Goal: Task Accomplishment & Management: Complete application form

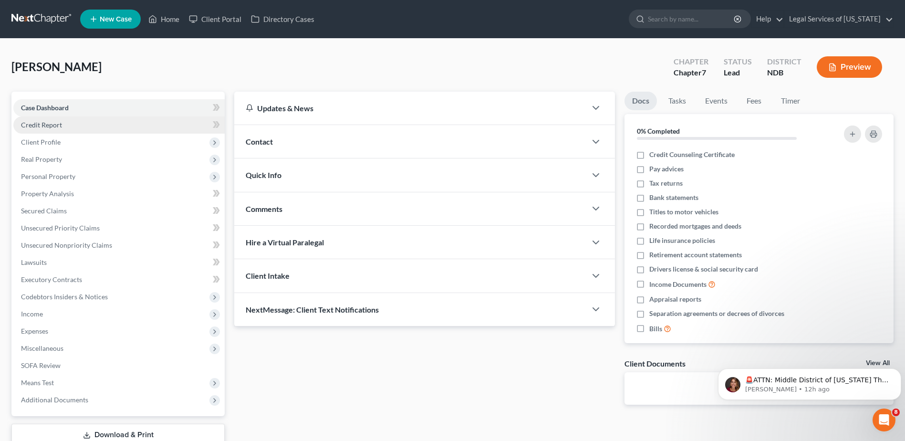
click at [43, 124] on span "Credit Report" at bounding box center [41, 125] width 41 height 8
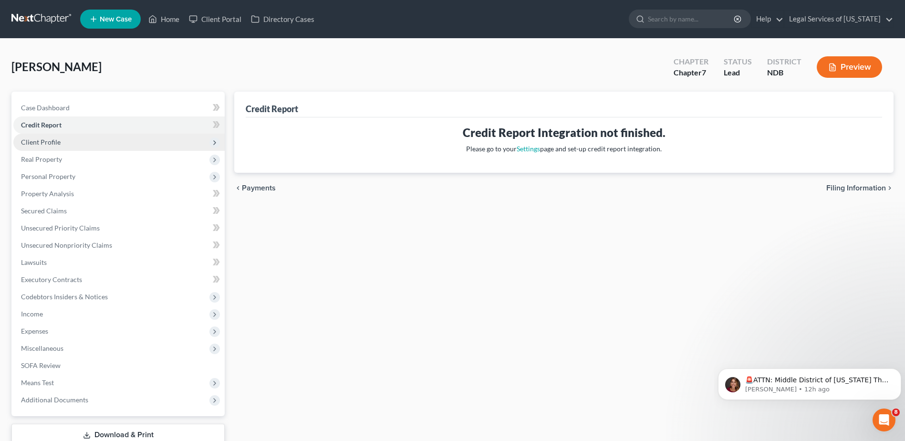
click at [63, 149] on span "Client Profile" at bounding box center [118, 142] width 211 height 17
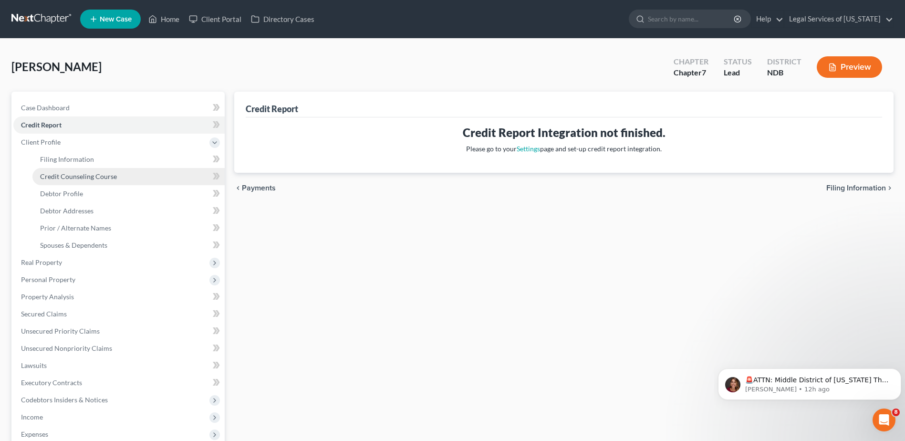
click at [55, 169] on link "Credit Counseling Course" at bounding box center [128, 176] width 192 height 17
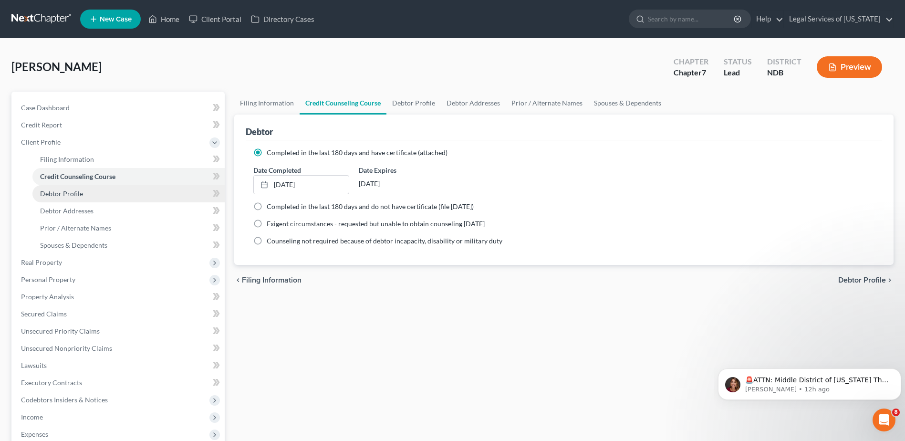
click at [59, 189] on span "Debtor Profile" at bounding box center [61, 193] width 43 height 8
select select "3"
select select "0"
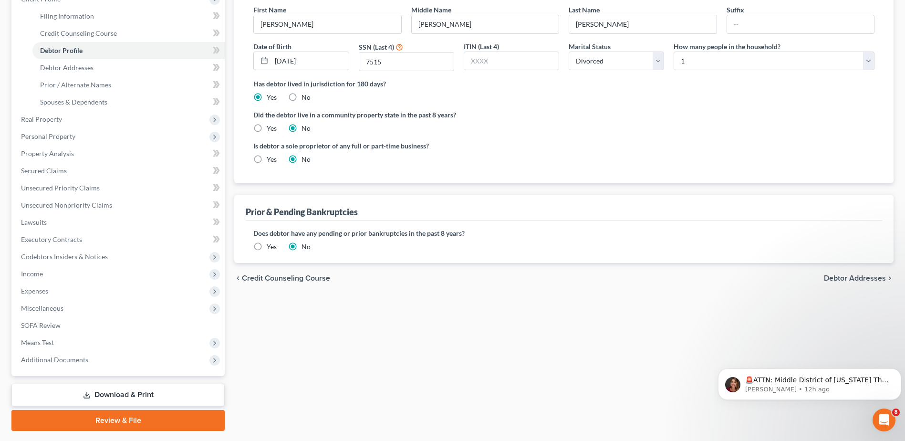
click at [845, 278] on span "Debtor Addresses" at bounding box center [855, 278] width 62 height 8
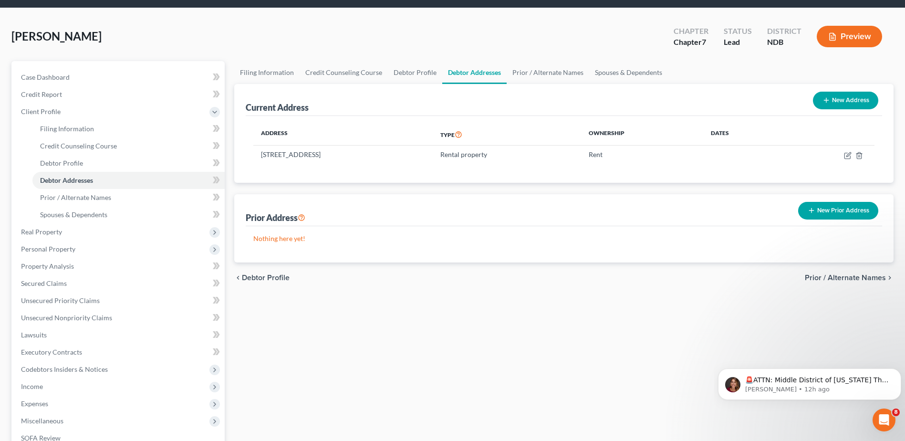
scroll to position [48, 0]
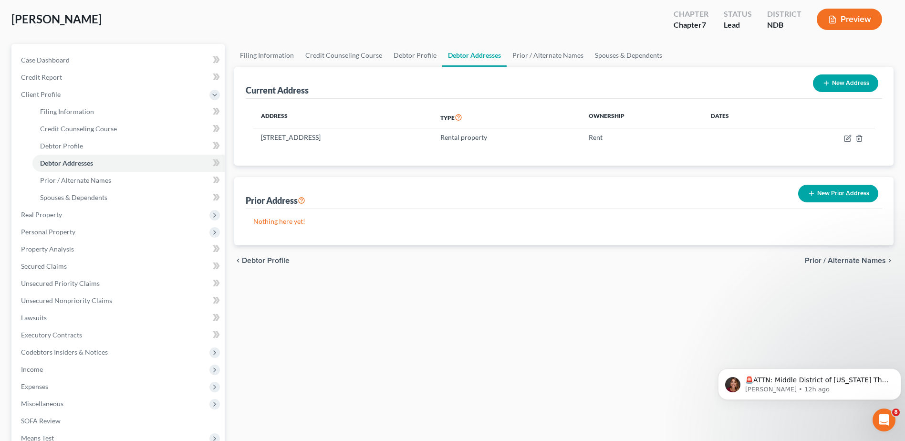
click at [833, 262] on span "Prior / Alternate Names" at bounding box center [845, 261] width 81 height 8
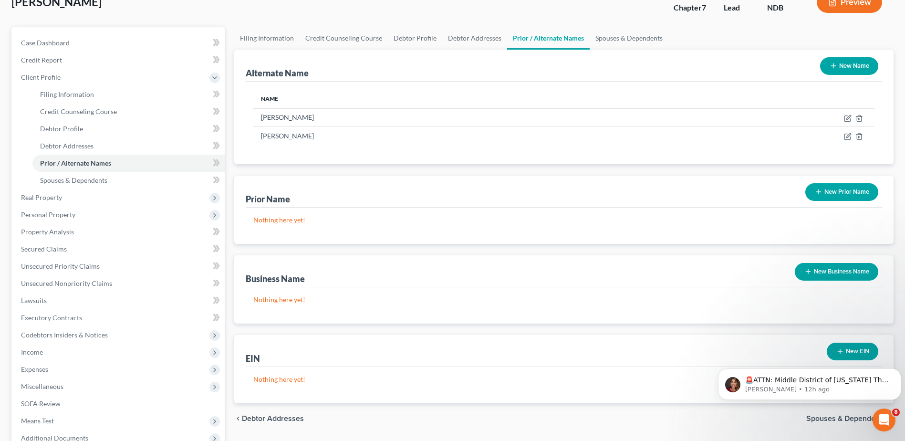
scroll to position [143, 0]
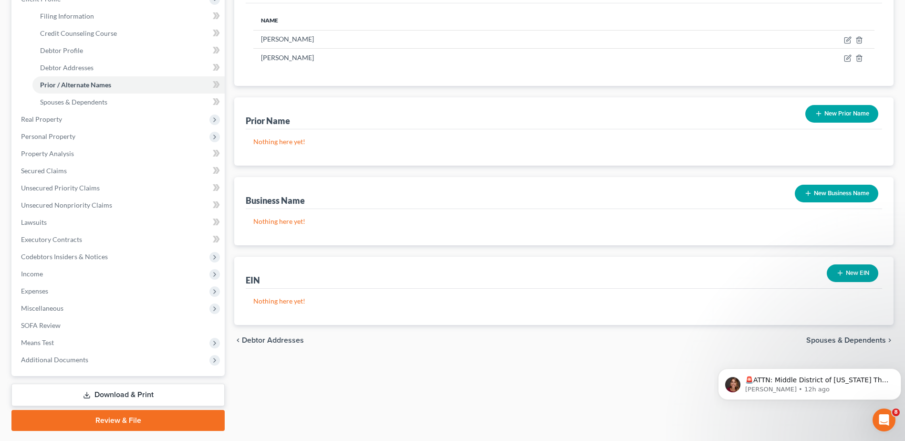
drag, startPoint x: 850, startPoint y: 342, endPoint x: 844, endPoint y: 341, distance: 5.3
click at [849, 342] on span "Spouses & Dependents" at bounding box center [847, 341] width 80 height 8
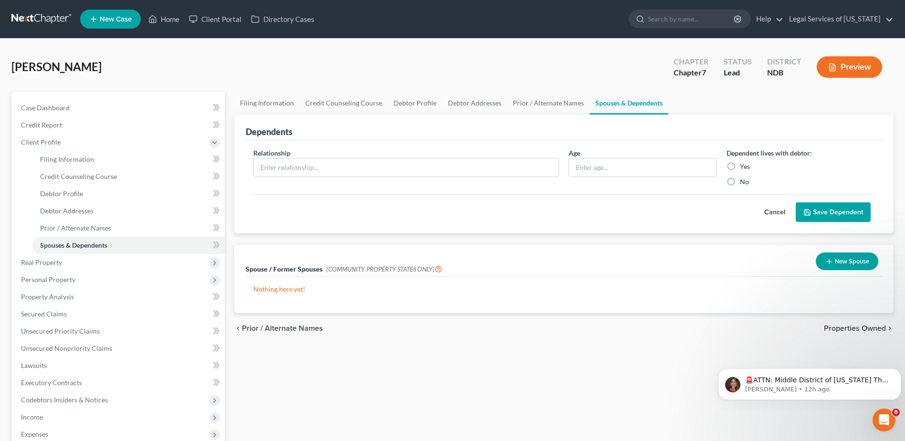
click at [845, 325] on span "Properties Owned" at bounding box center [855, 329] width 62 height 8
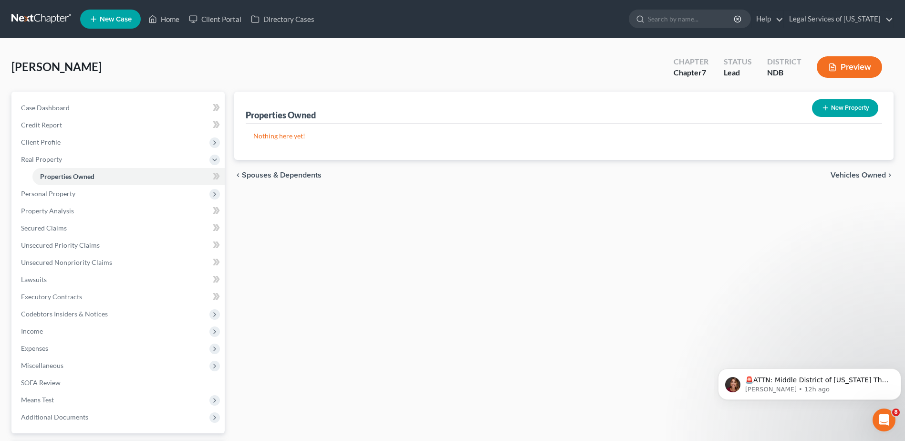
click at [857, 177] on span "Vehicles Owned" at bounding box center [858, 175] width 55 height 8
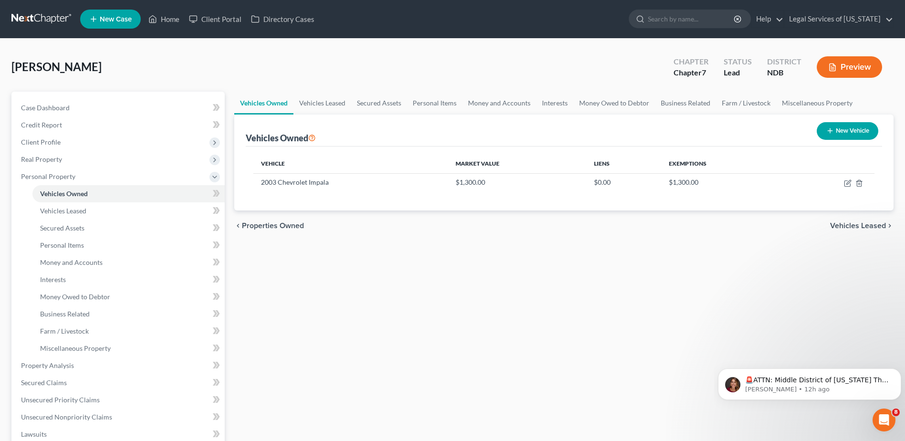
click at [841, 224] on span "Vehicles Leased" at bounding box center [859, 226] width 56 height 8
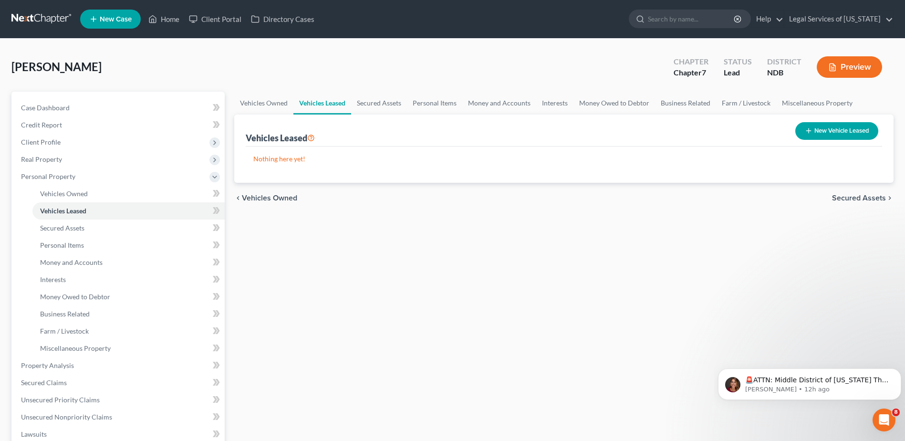
click at [854, 197] on span "Secured Assets" at bounding box center [859, 198] width 54 height 8
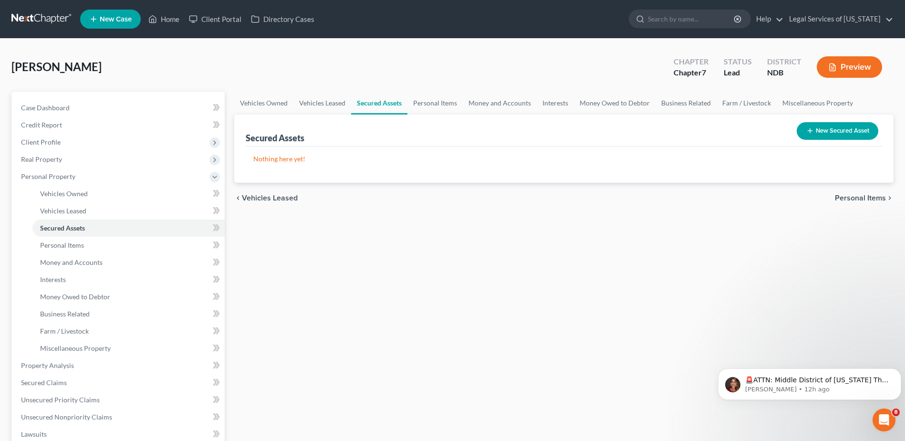
click at [856, 197] on span "Personal Items" at bounding box center [860, 198] width 51 height 8
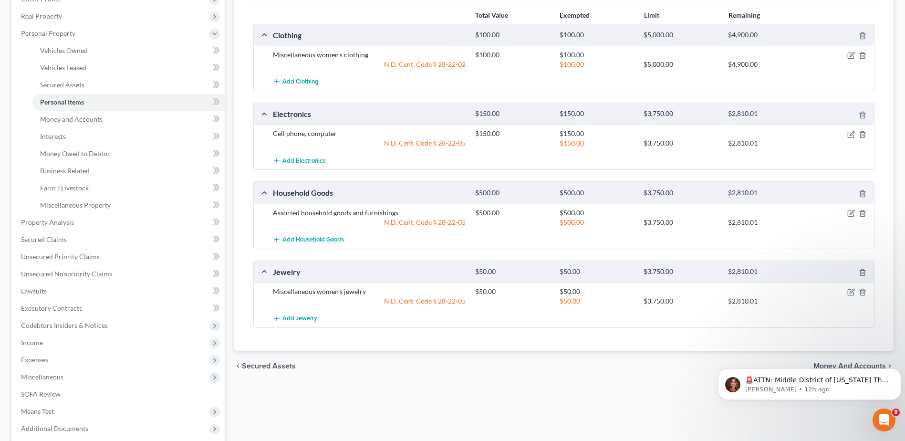
scroll to position [238, 0]
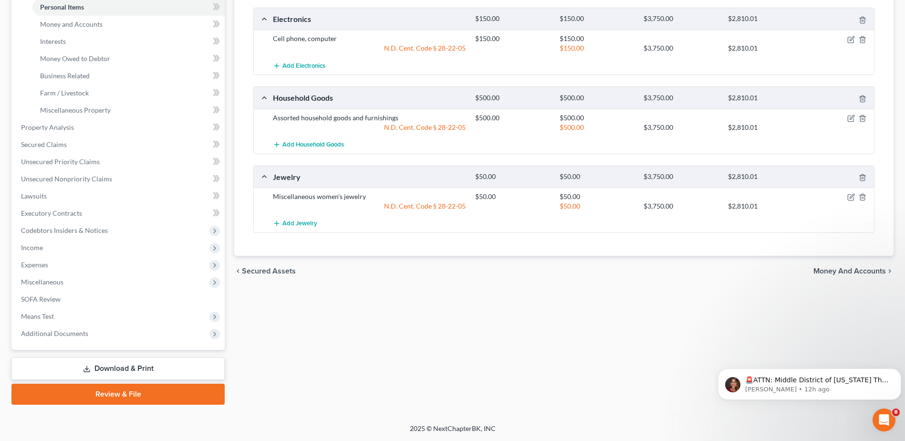
click at [845, 269] on span "Money and Accounts" at bounding box center [850, 271] width 73 height 8
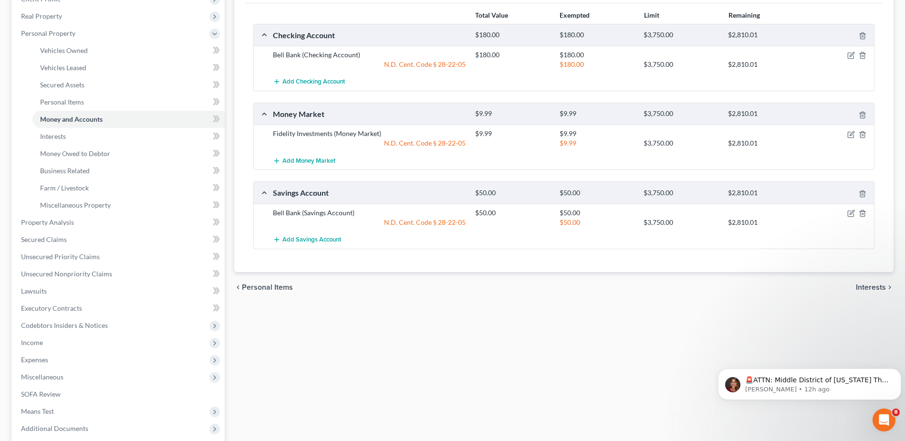
click at [863, 289] on span "Interests" at bounding box center [871, 288] width 30 height 8
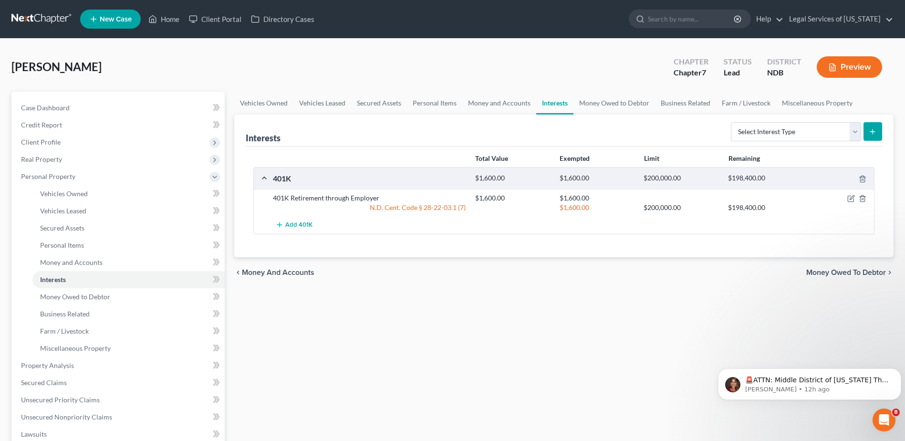
scroll to position [48, 0]
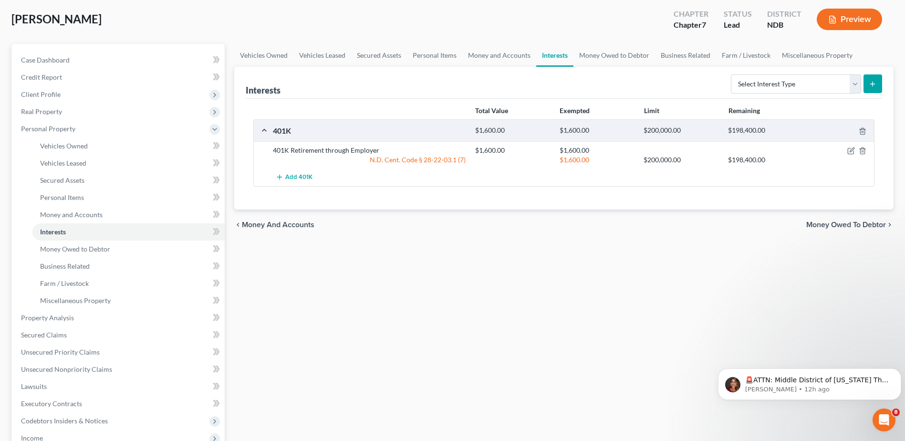
click at [837, 224] on span "Money Owed to Debtor" at bounding box center [847, 225] width 80 height 8
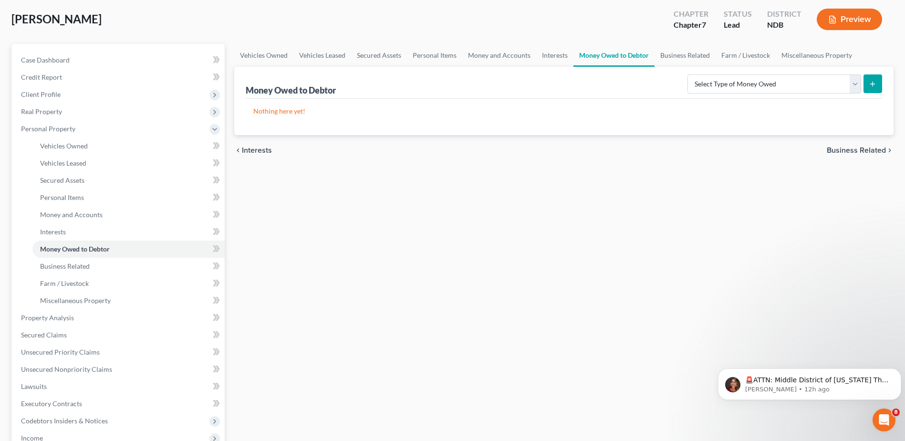
click at [857, 150] on span "Business Related" at bounding box center [856, 151] width 59 height 8
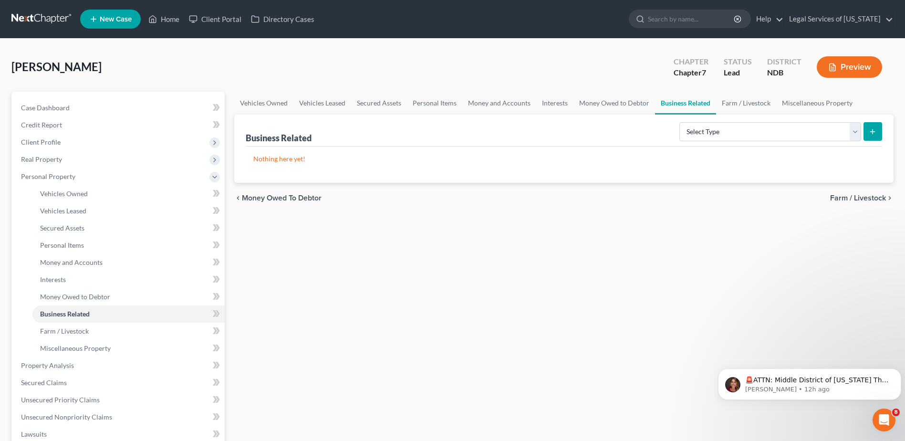
click at [860, 201] on span "Farm / Livestock" at bounding box center [859, 198] width 56 height 8
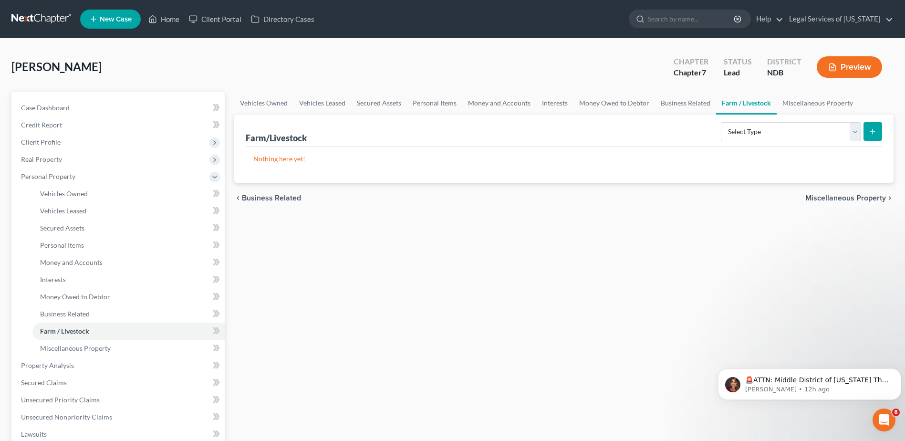
click at [860, 201] on span "Miscellaneous Property" at bounding box center [846, 198] width 81 height 8
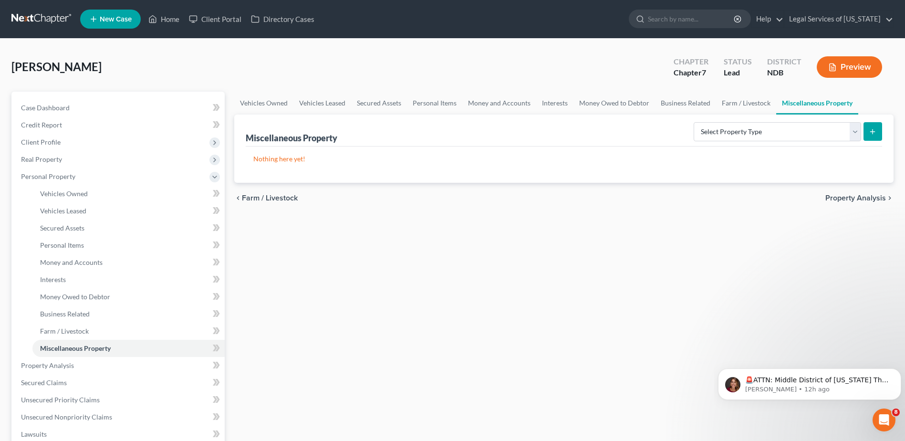
click at [860, 201] on span "Property Analysis" at bounding box center [856, 198] width 61 height 8
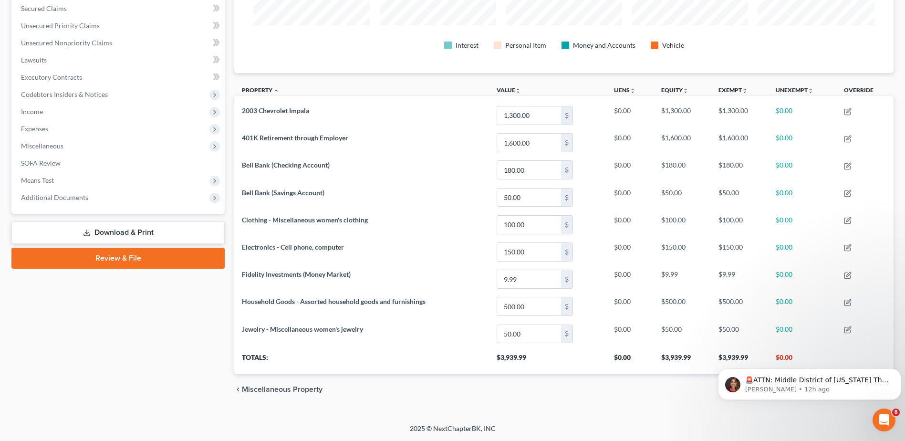
click at [649, 393] on div "chevron_left Miscellaneous Property Secured Claims chevron_right" at bounding box center [564, 389] width 660 height 31
click at [898, 371] on icon "Dismiss notification" at bounding box center [898, 370] width 5 height 5
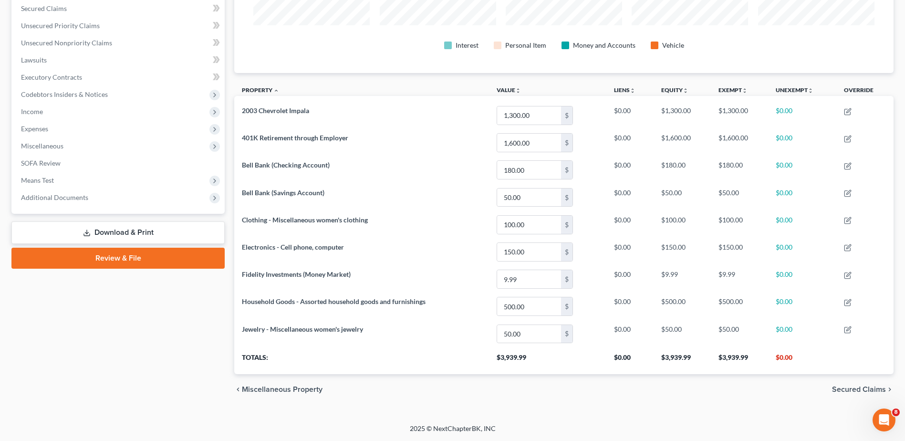
click at [859, 390] on span "Secured Claims" at bounding box center [859, 390] width 54 height 8
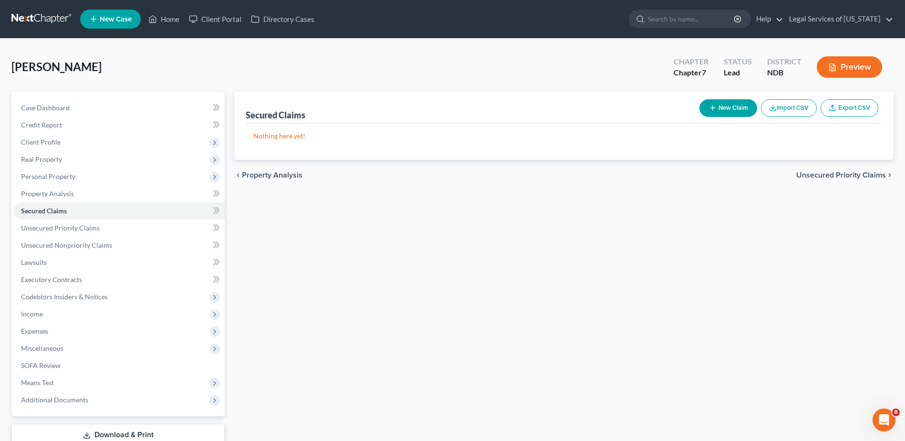
click at [862, 178] on span "Unsecured Priority Claims" at bounding box center [842, 175] width 90 height 8
click at [847, 176] on span "Unsecured Nonpriority Claims" at bounding box center [835, 175] width 104 height 8
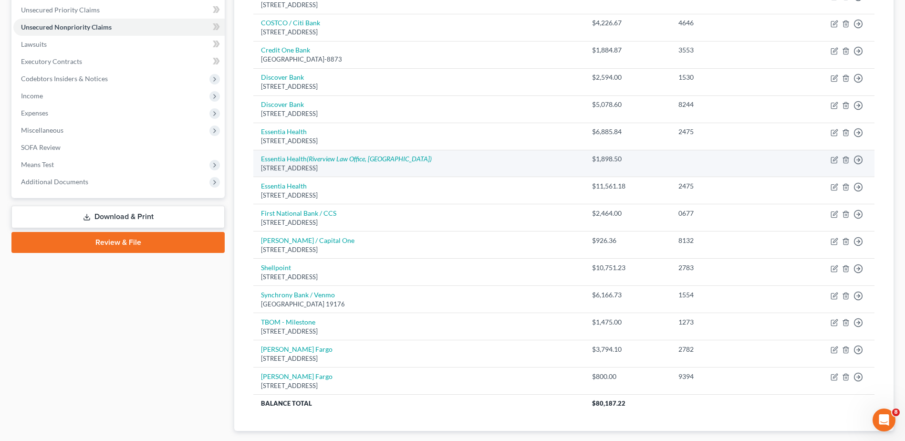
scroll to position [239, 0]
